Goal: Information Seeking & Learning: Learn about a topic

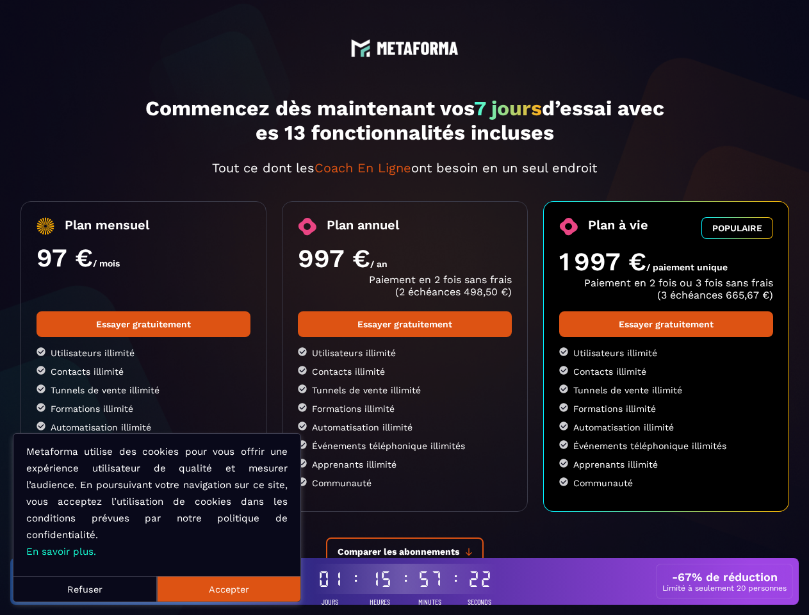
click at [85, 589] on button "Refuser" at bounding box center [84, 589] width 143 height 26
click at [229, 589] on button "Accepter" at bounding box center [228, 589] width 143 height 26
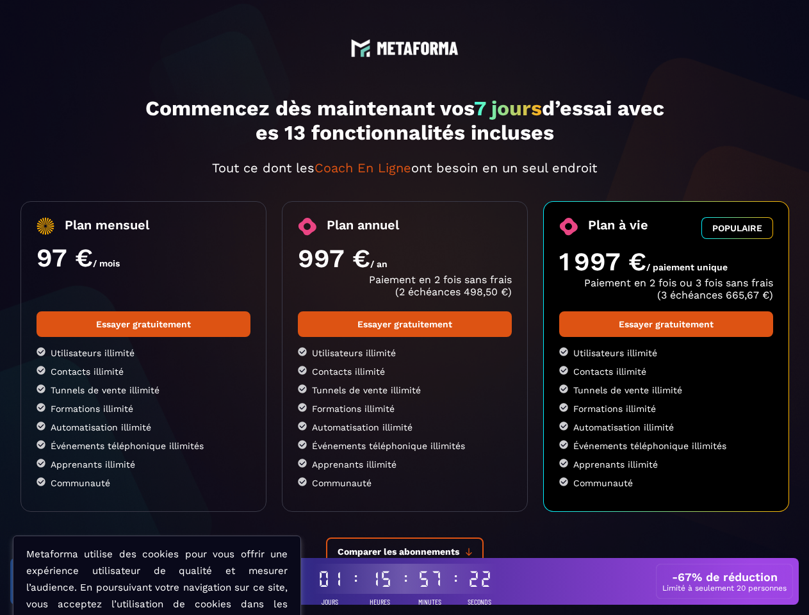
click at [405, 552] on span "Comparer les abonnements" at bounding box center [399, 551] width 122 height 10
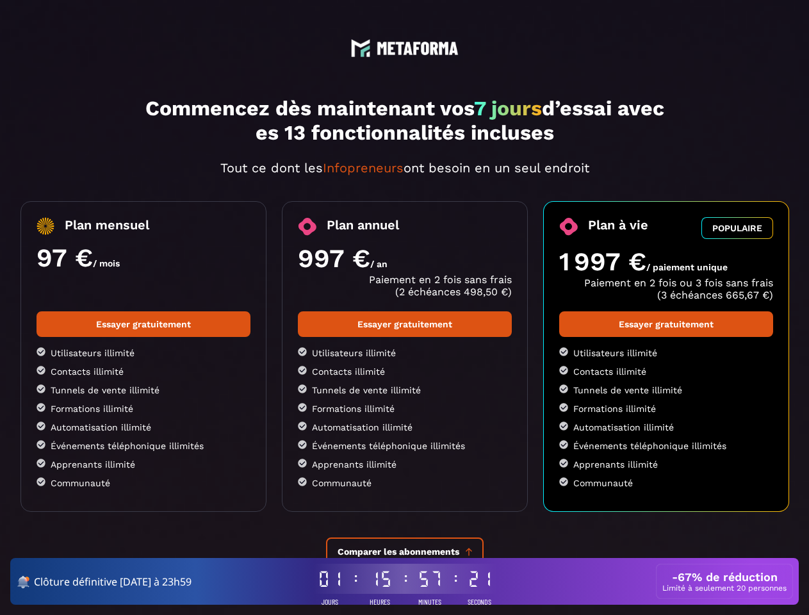
scroll to position [643, 0]
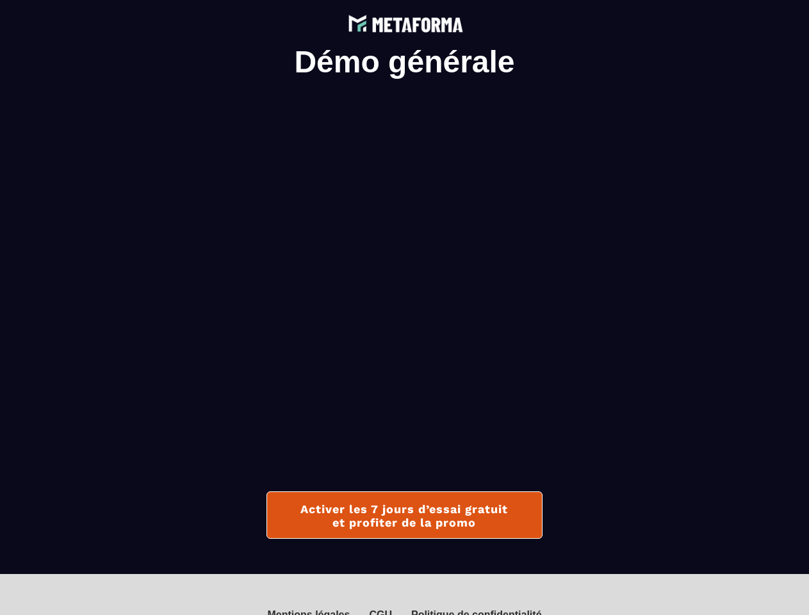
click at [404, 22] on img at bounding box center [404, 22] width 121 height 25
click at [311, 612] on div "Mentions légales" at bounding box center [308, 615] width 83 height 12
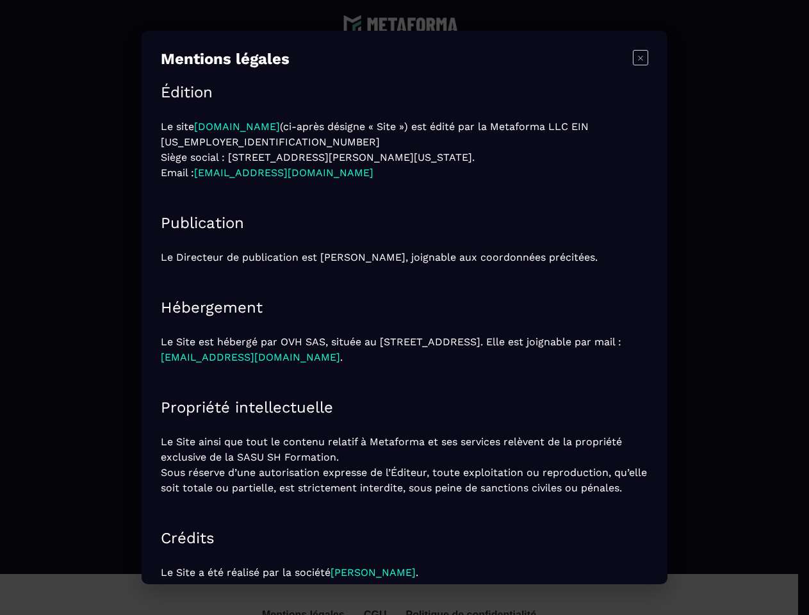
click at [380, 612] on section "Mentions légales × Édition Le site [DOMAIN_NAME] (ci-après désigne « Site ») es…" at bounding box center [404, 307] width 809 height 615
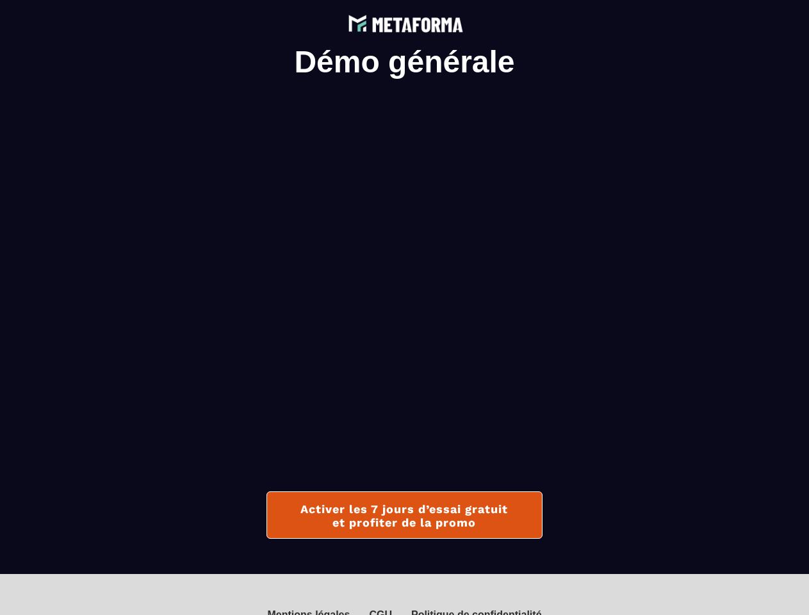
click at [474, 612] on div "Politique de confidentialité" at bounding box center [476, 615] width 131 height 12
